Goal: Task Accomplishment & Management: Manage account settings

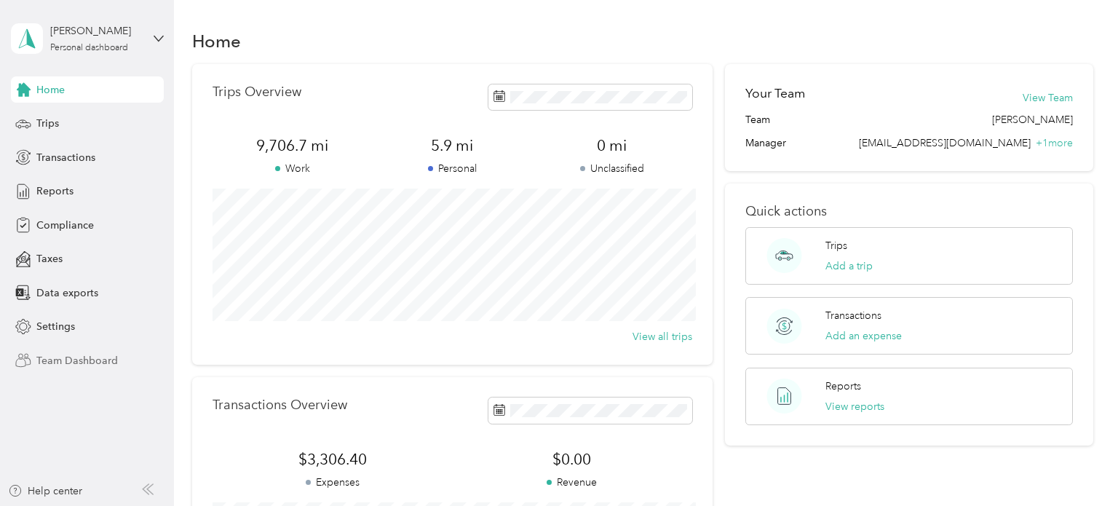
click at [56, 357] on span "Team Dashboard" at bounding box center [77, 360] width 82 height 15
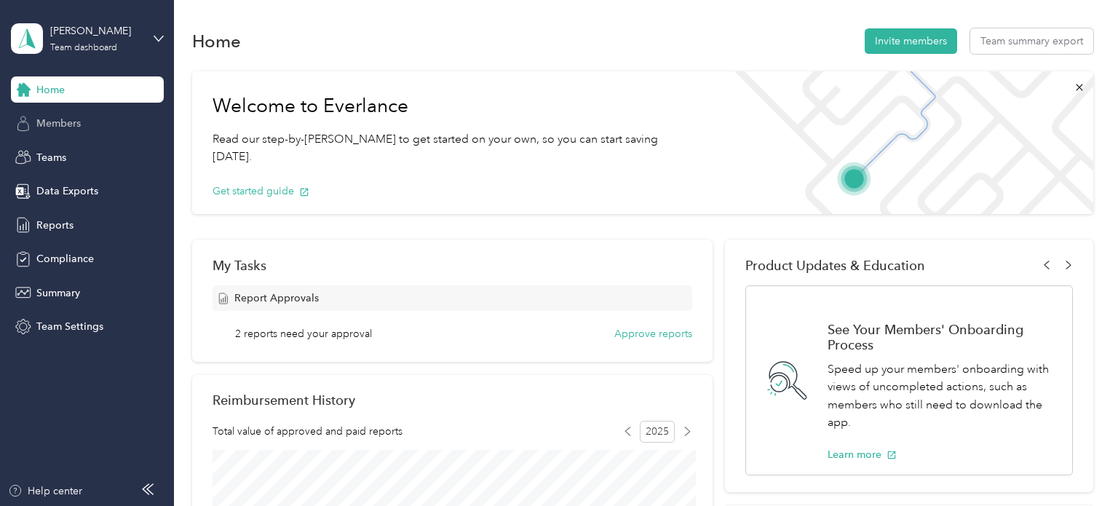
click at [57, 121] on span "Members" at bounding box center [58, 123] width 44 height 15
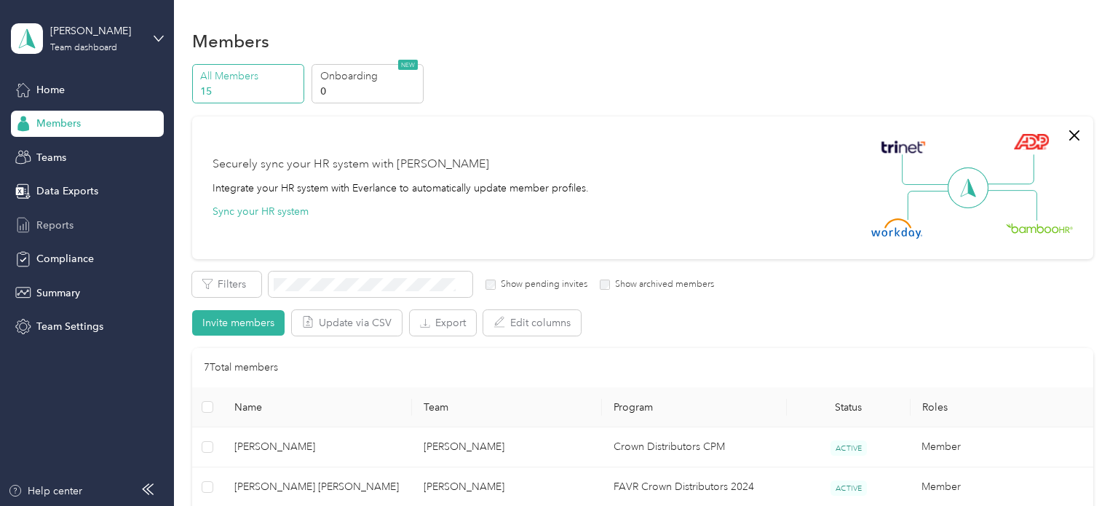
click at [44, 224] on span "Reports" at bounding box center [54, 225] width 37 height 15
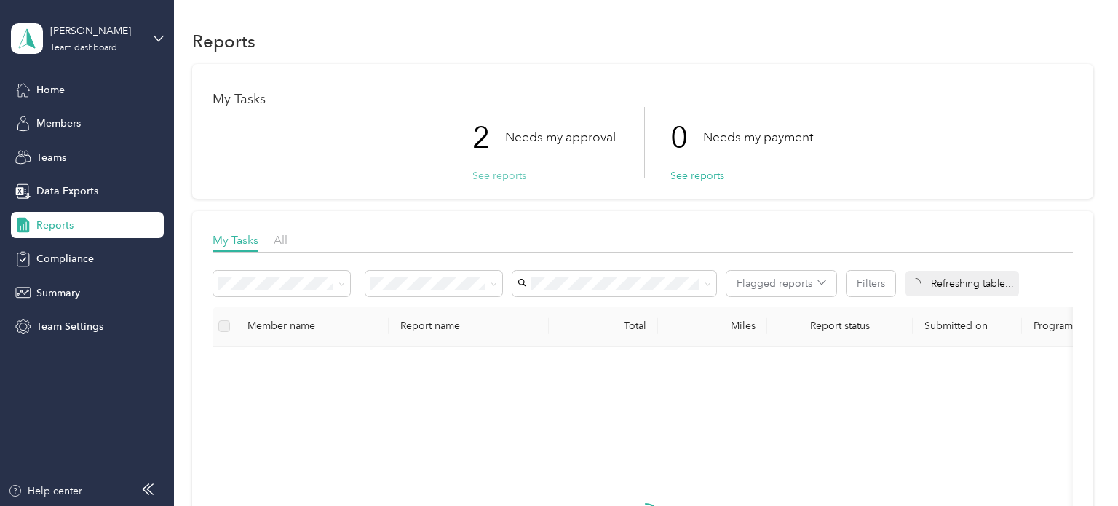
click at [496, 181] on button "See reports" at bounding box center [499, 175] width 54 height 15
